Goal: Use online tool/utility: Utilize a website feature to perform a specific function

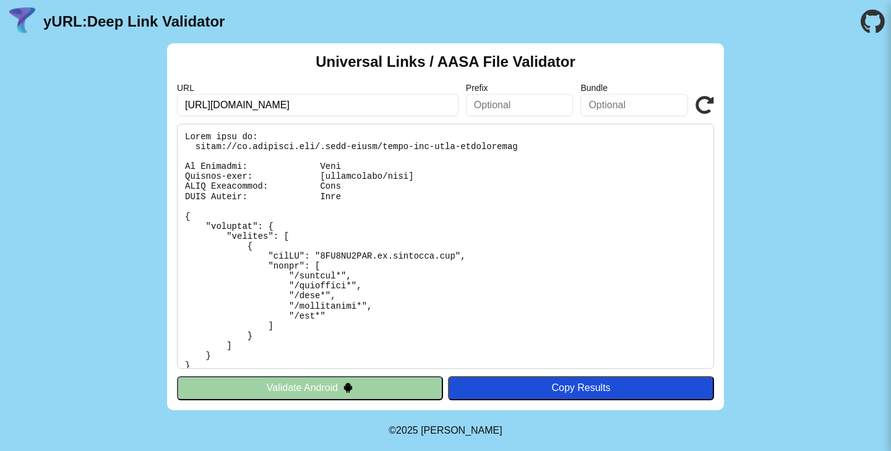
click at [249, 110] on input "https://ru.benetton.com/" at bounding box center [318, 105] width 282 height 22
type input "[DOMAIN_NAME]"
click at [697, 103] on icon at bounding box center [705, 105] width 19 height 19
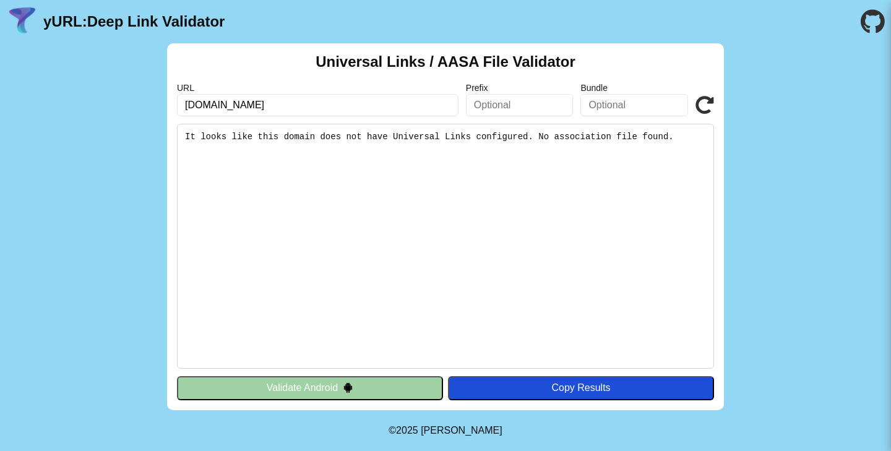
click at [313, 380] on button "Validate Android" at bounding box center [310, 388] width 266 height 24
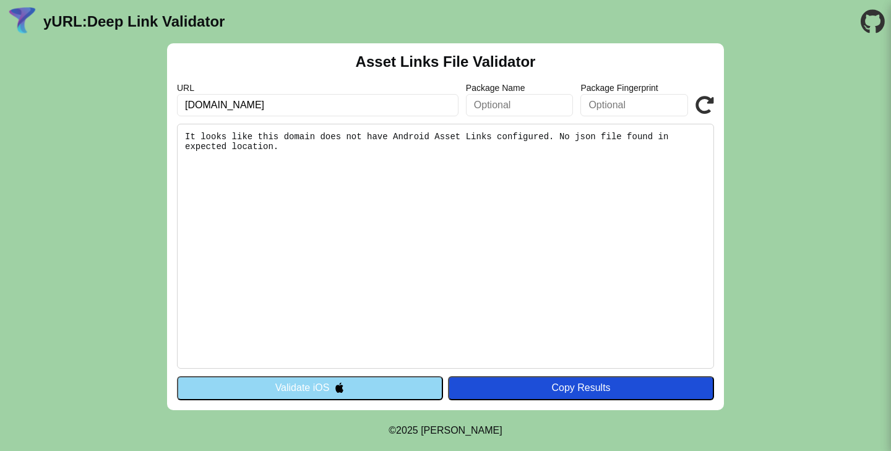
click at [277, 97] on input "[DOMAIN_NAME]" at bounding box center [318, 105] width 282 height 22
click at [277, 97] on input "loccitane.ru" at bounding box center [318, 105] width 282 height 22
paste input "[URL][DOMAIN_NAME]"
paste input "text"
type input "[URL][DOMAIN_NAME]"
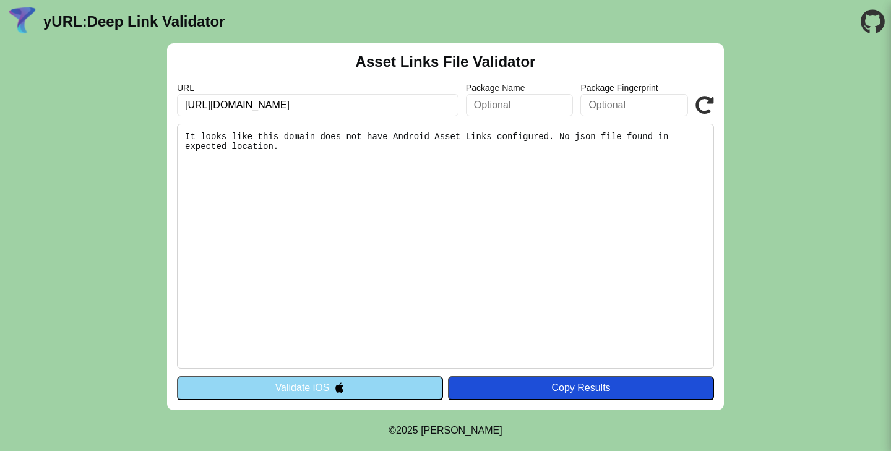
click at [308, 383] on button "Validate iOS" at bounding box center [310, 388] width 266 height 24
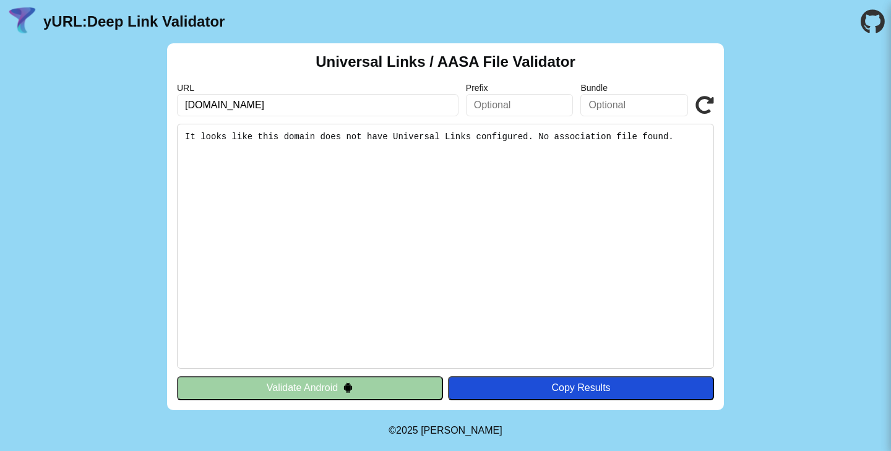
click at [309, 108] on input "[DOMAIN_NAME]" at bounding box center [318, 105] width 282 height 22
paste input "[URL][DOMAIN_NAME]"
type input "[URL][DOMAIN_NAME]"
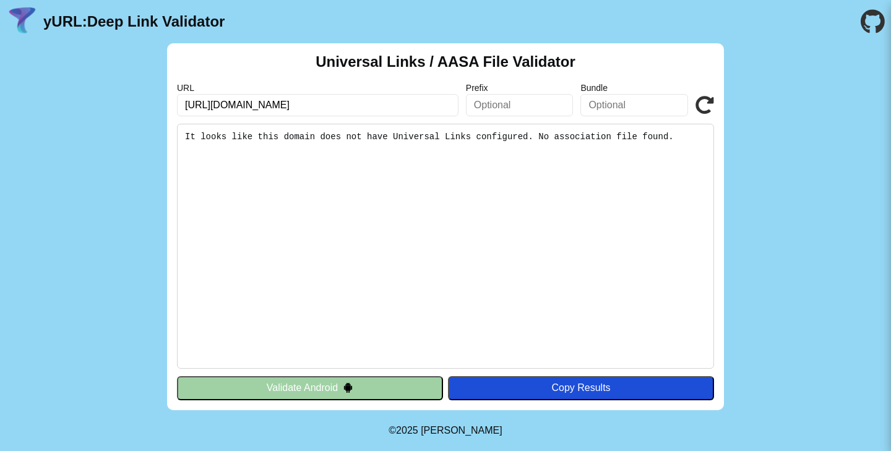
click at [706, 103] on icon at bounding box center [705, 105] width 19 height 19
